Goal: Transaction & Acquisition: Purchase product/service

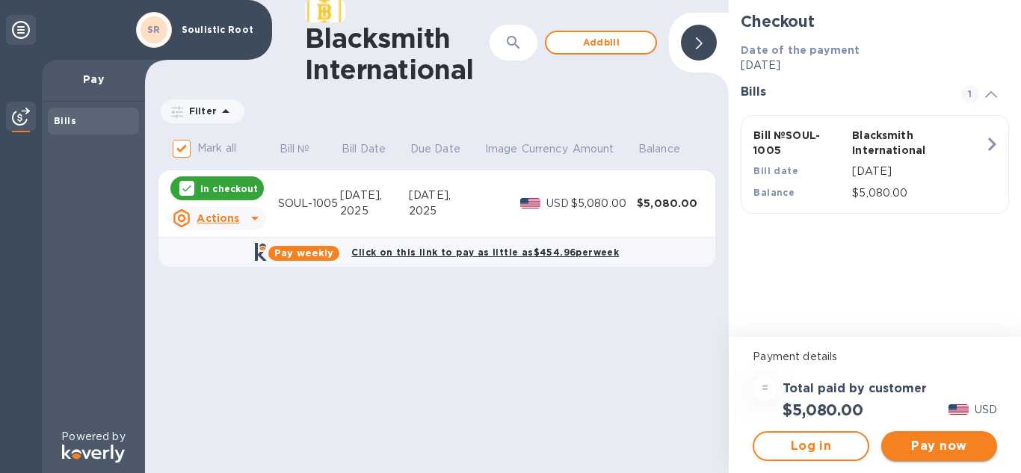
click at [958, 446] on span "Pay now" at bounding box center [940, 446] width 92 height 18
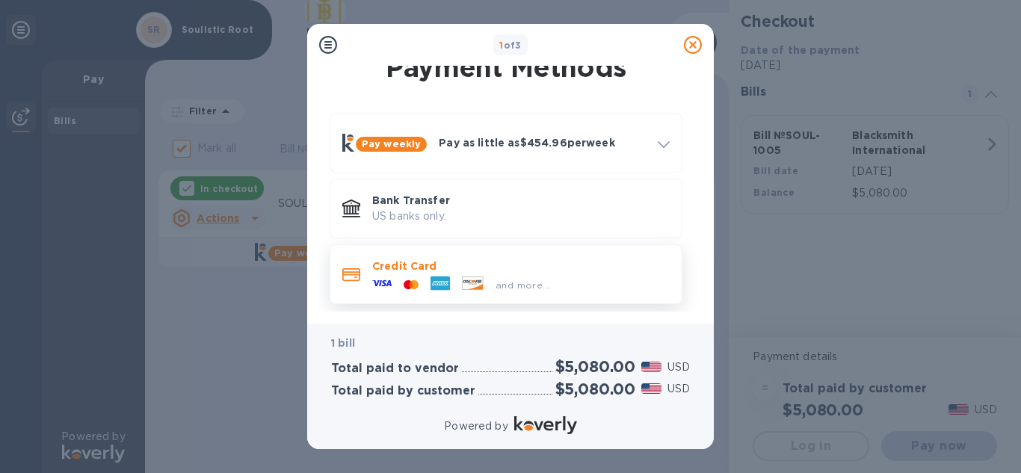
scroll to position [22, 0]
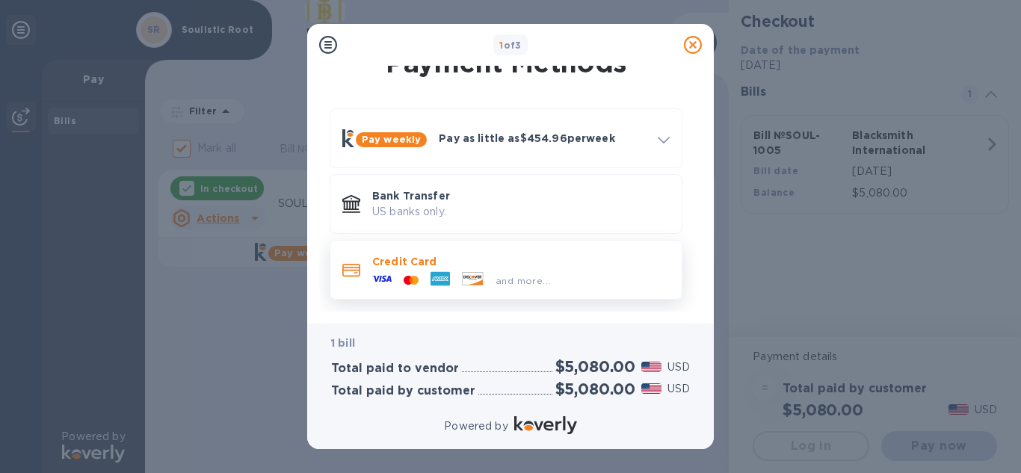
click at [489, 271] on div "and more..." at bounding box center [461, 280] width 190 height 22
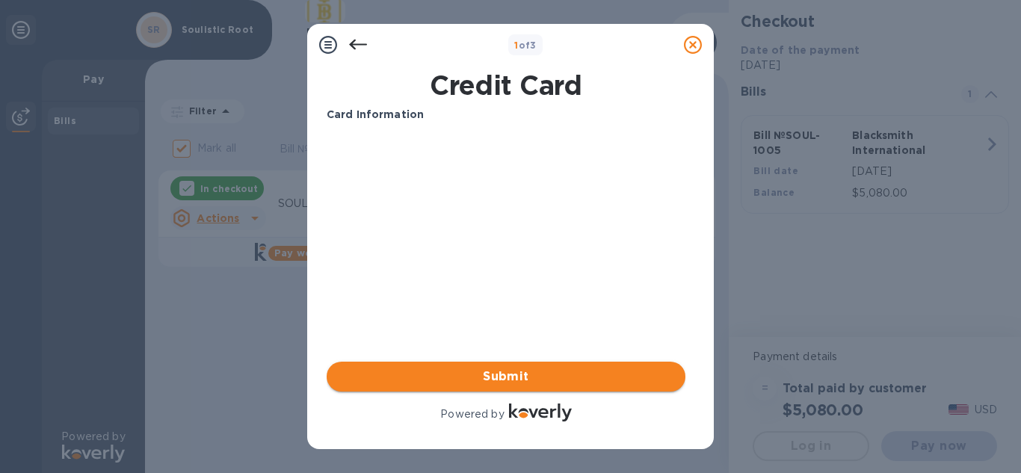
click at [535, 374] on span "Submit" at bounding box center [506, 377] width 335 height 18
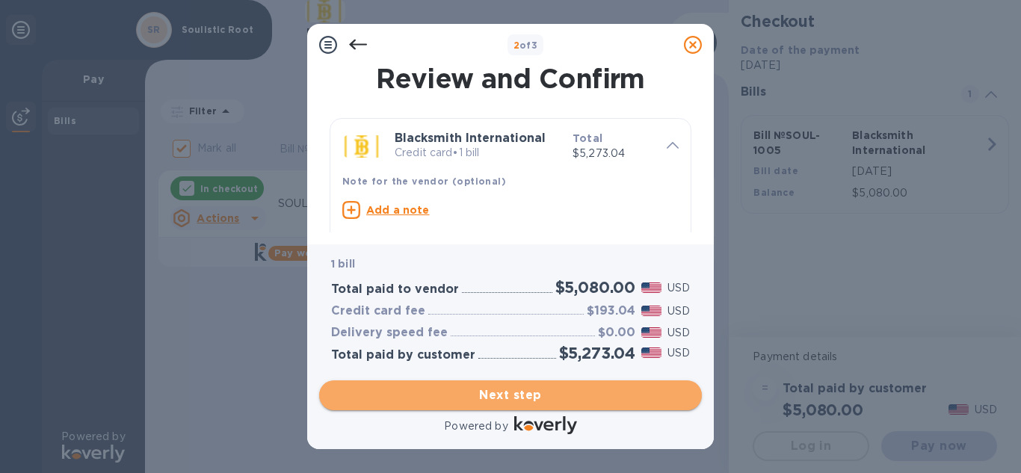
click at [494, 388] on span "Next step" at bounding box center [510, 396] width 359 height 18
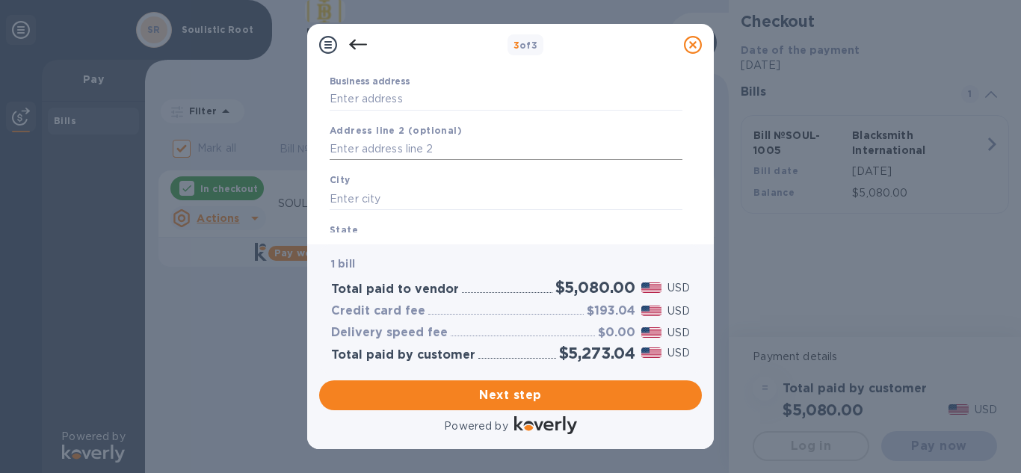
scroll to position [150, 0]
click at [381, 108] on div "Business address" at bounding box center [506, 89] width 365 height 46
click at [383, 88] on input "Business address" at bounding box center [506, 95] width 353 height 22
type input "20003 E CASPIAN CIR"
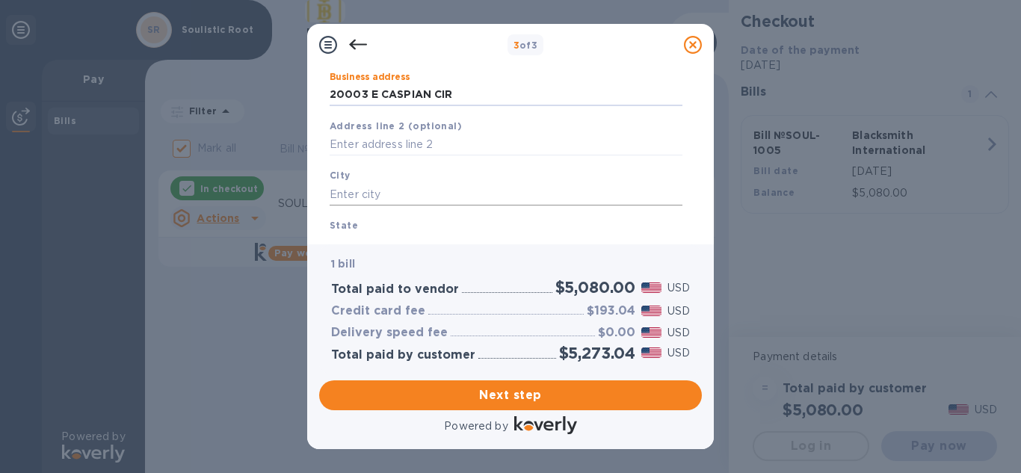
scroll to position [200, 0]
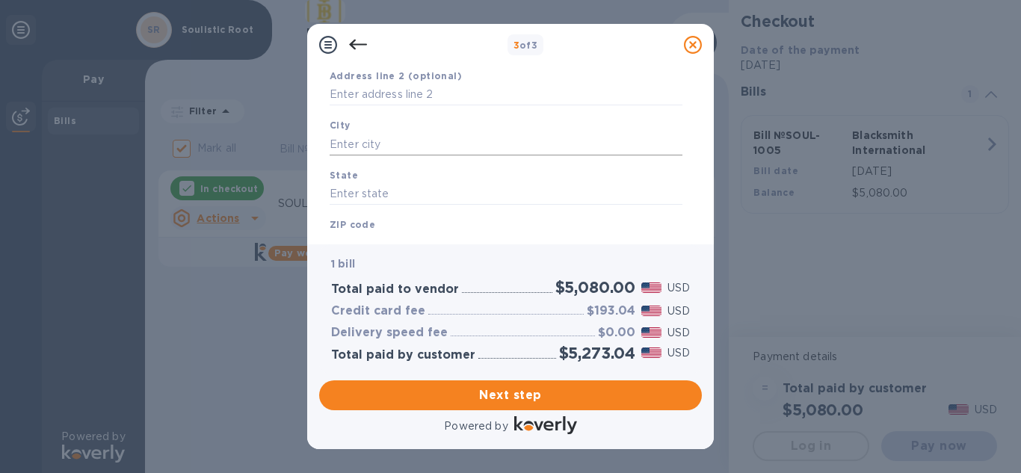
click at [381, 143] on input "text" at bounding box center [506, 144] width 353 height 22
type input "aurora"
type input "co"
type input "80013"
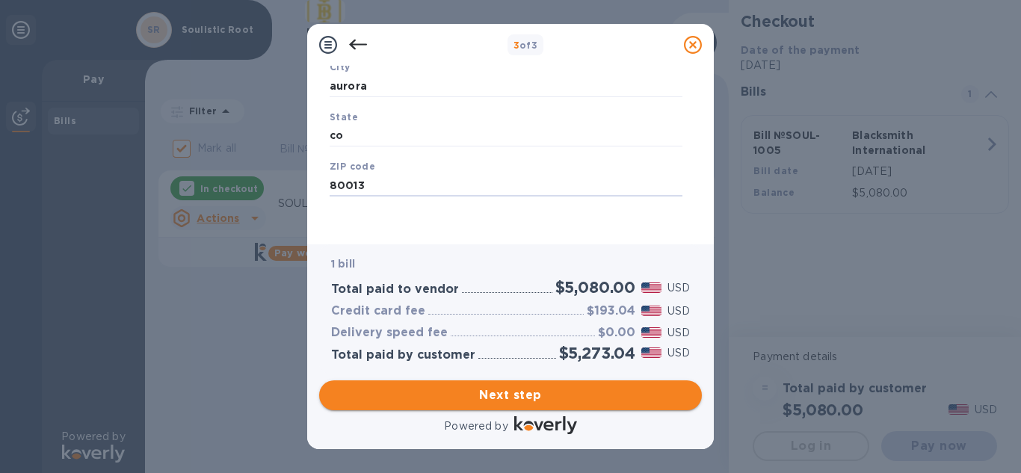
click at [516, 392] on span "Next step" at bounding box center [510, 396] width 359 height 18
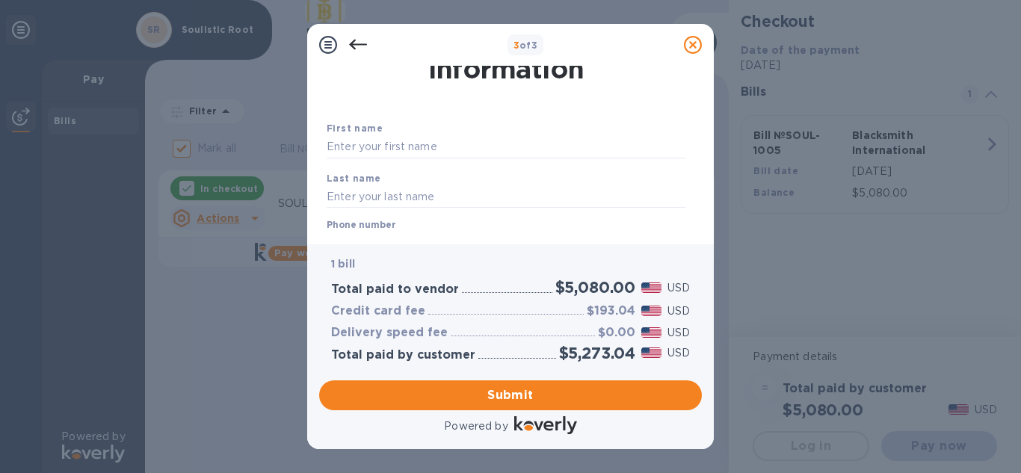
scroll to position [0, 0]
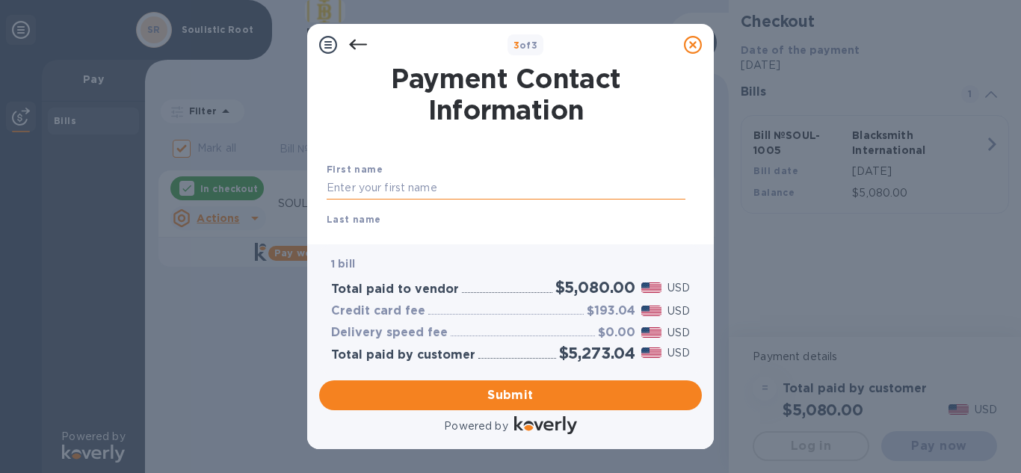
click at [427, 185] on input "text" at bounding box center [506, 188] width 359 height 22
type input "halee"
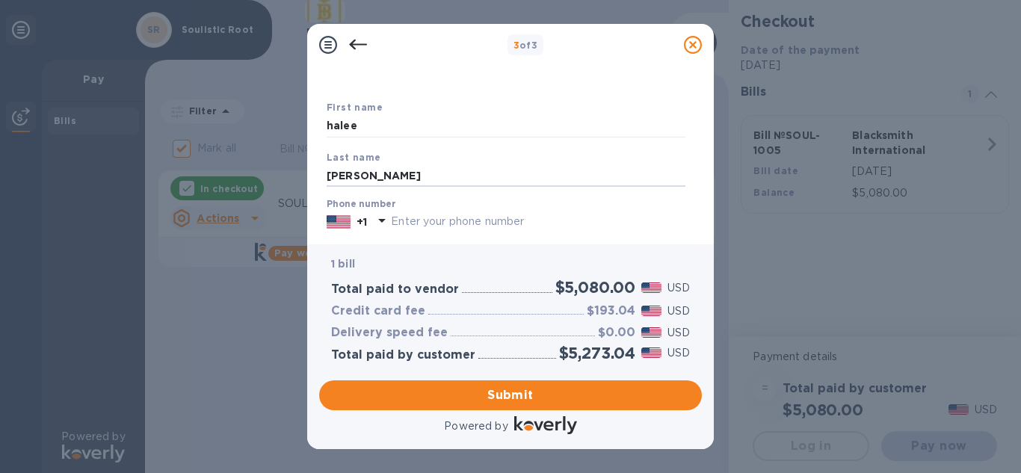
scroll to position [116, 0]
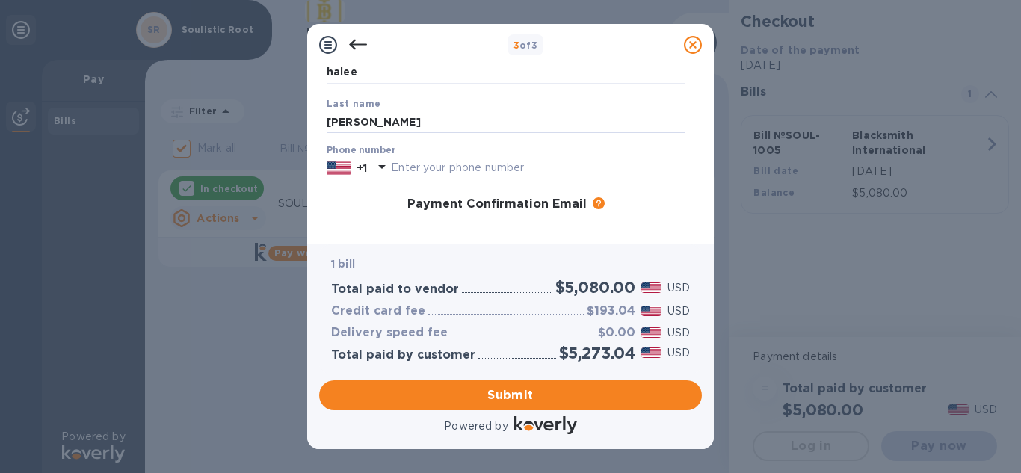
type input "[PERSON_NAME]"
click at [422, 162] on input "text" at bounding box center [538, 168] width 295 height 22
type input "7209384051"
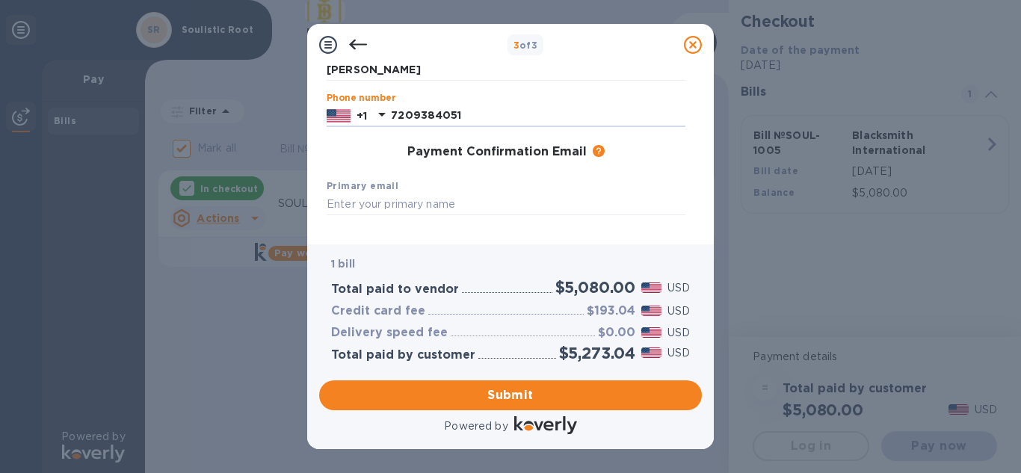
scroll to position [265, 0]
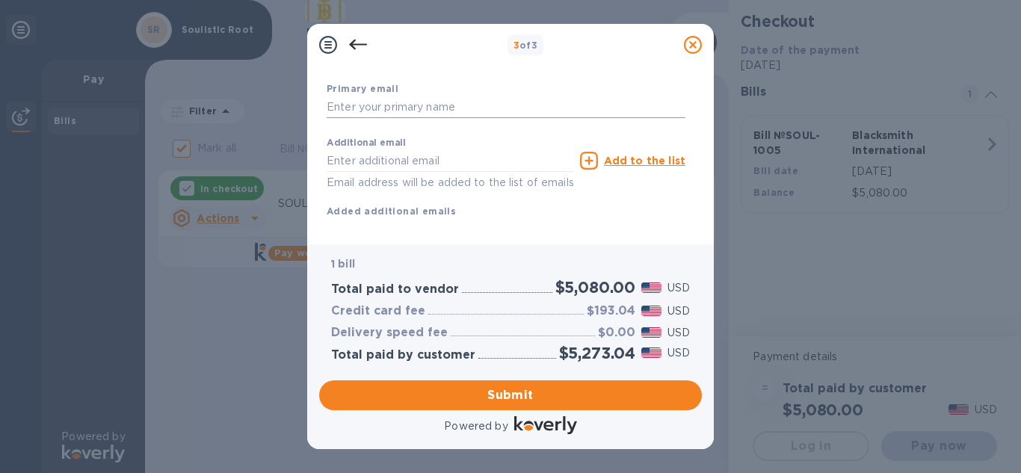
click at [424, 108] on input "text" at bounding box center [506, 107] width 359 height 22
type input "[EMAIL_ADDRESS][DOMAIN_NAME]"
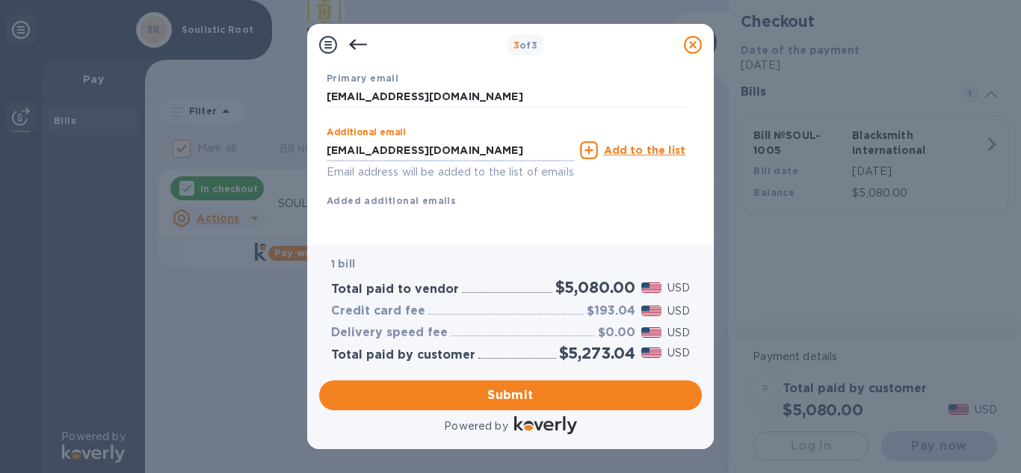
scroll to position [293, 0]
type input "[EMAIL_ADDRESS][DOMAIN_NAME]"
click at [518, 398] on span "Submit" at bounding box center [510, 396] width 359 height 18
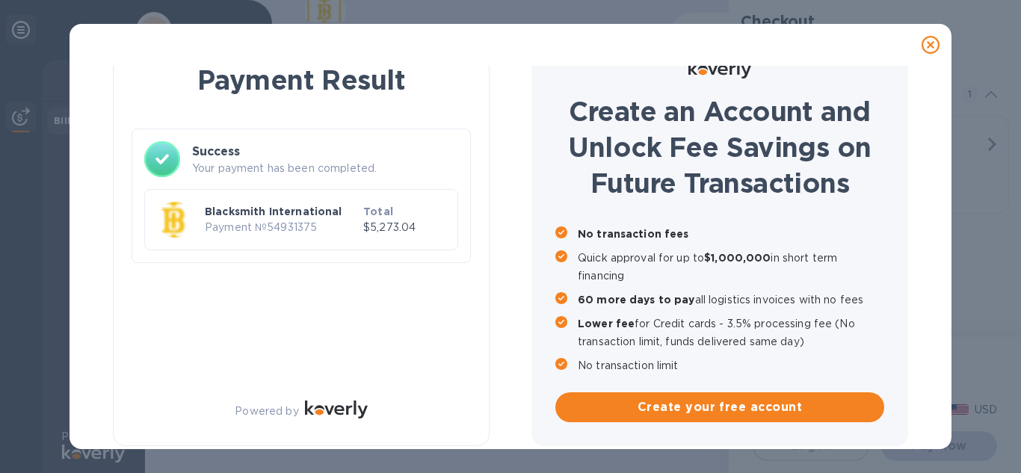
checkbox input "false"
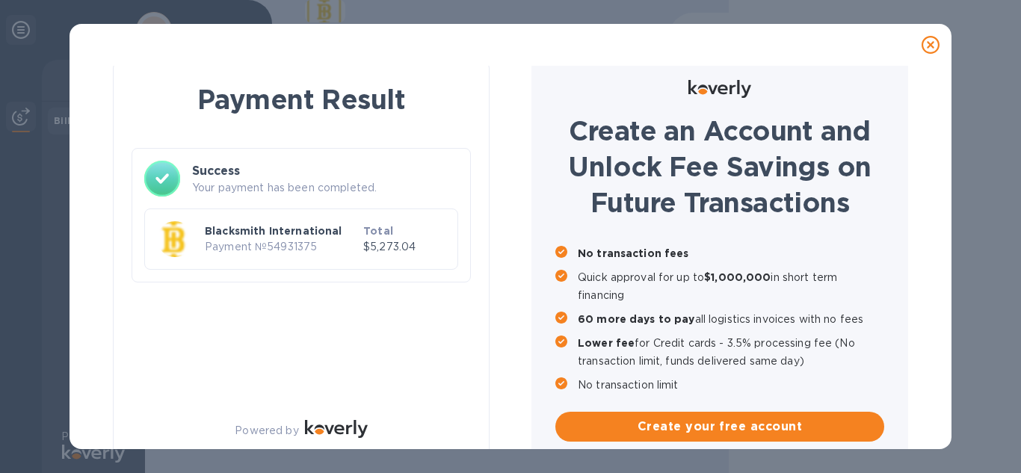
scroll to position [32, 0]
